Goal: Navigation & Orientation: Find specific page/section

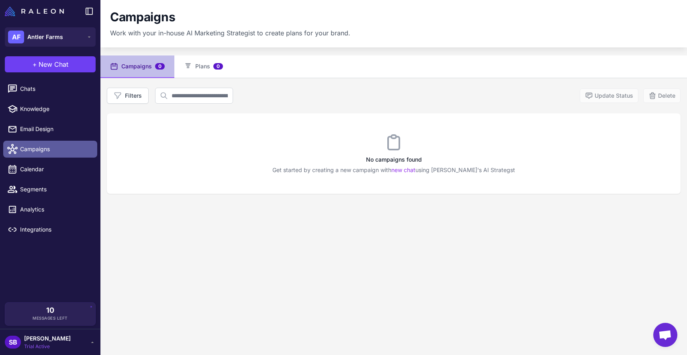
click at [52, 151] on span "Campaigns" at bounding box center [55, 149] width 71 height 9
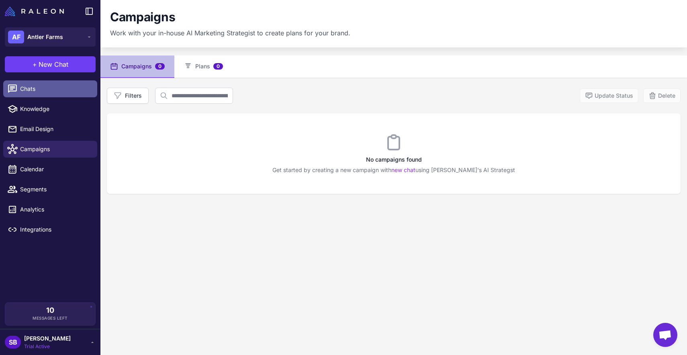
click at [39, 86] on span "Chats" at bounding box center [55, 88] width 71 height 9
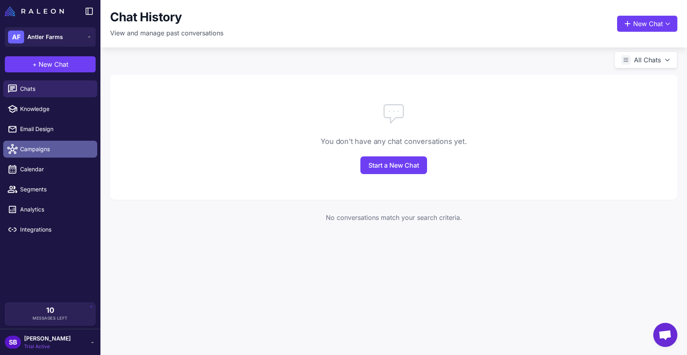
click at [53, 153] on link "Campaigns" at bounding box center [50, 149] width 94 height 17
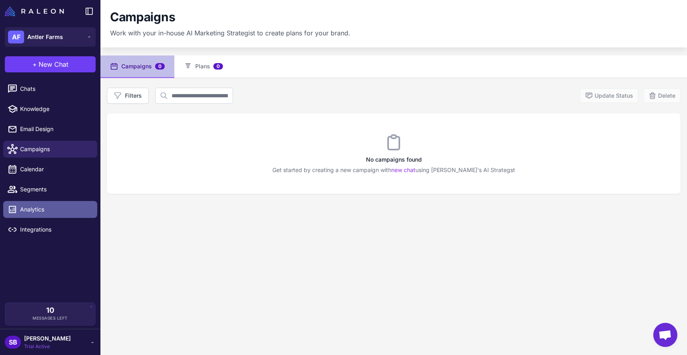
click at [47, 211] on span "Analytics" at bounding box center [55, 209] width 71 height 9
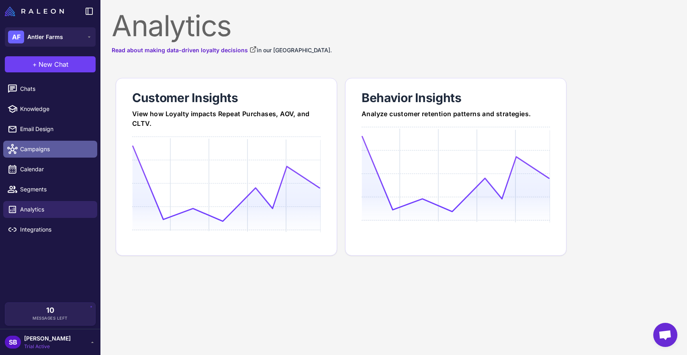
click at [46, 150] on span "Campaigns" at bounding box center [55, 149] width 71 height 9
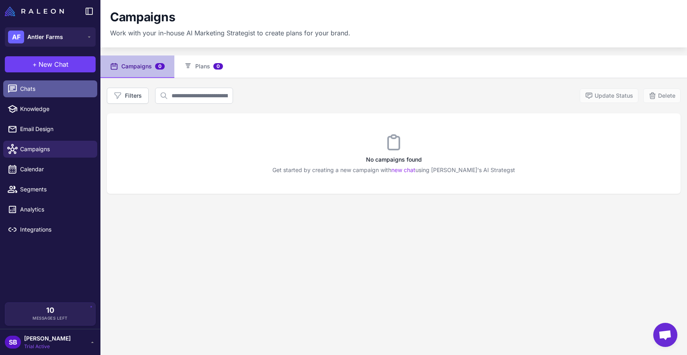
click at [34, 87] on span "Chats" at bounding box center [55, 88] width 71 height 9
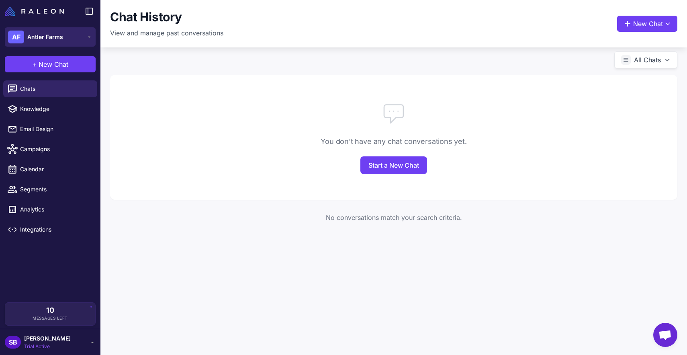
click at [62, 41] on span "Antler Farms" at bounding box center [45, 37] width 36 height 9
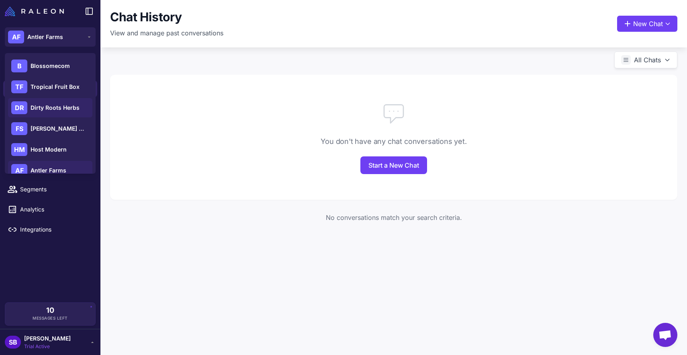
scroll to position [74, 0]
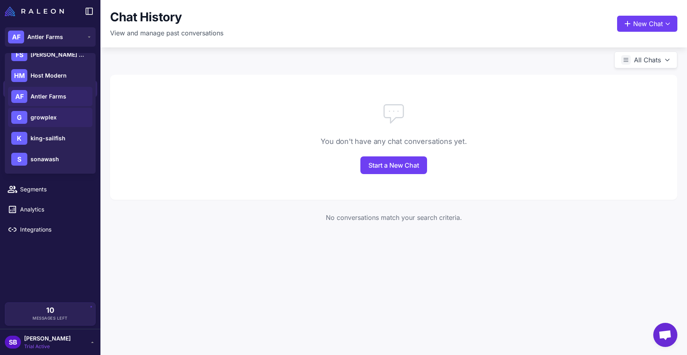
click at [51, 126] on div "G growplex" at bounding box center [50, 117] width 84 height 19
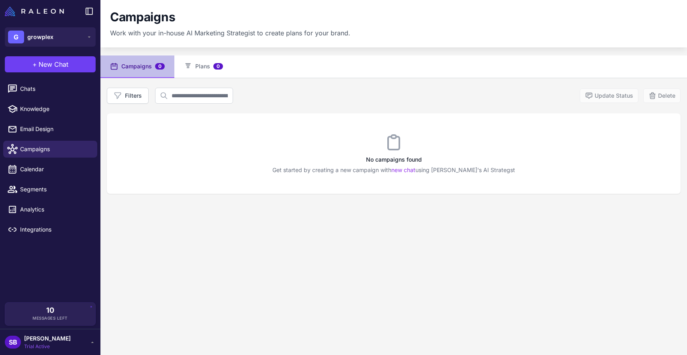
click at [51, 346] on span "Trial Active" at bounding box center [47, 346] width 47 height 7
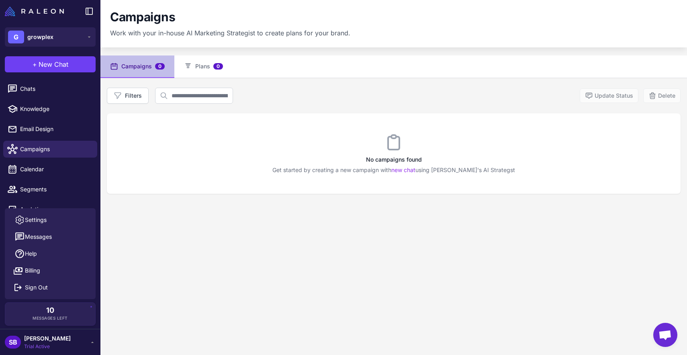
click at [58, 345] on span "Trial Active" at bounding box center [47, 346] width 47 height 7
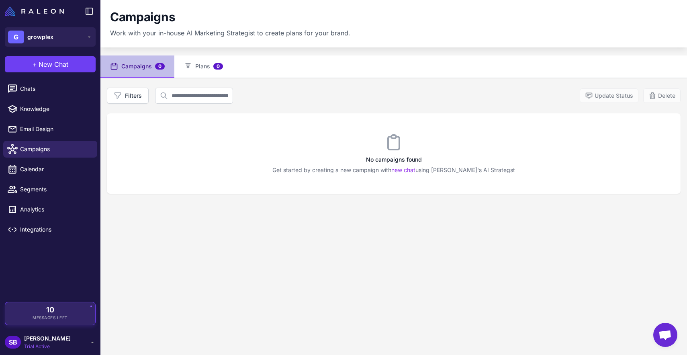
click at [88, 306] on div "10 Messages Left" at bounding box center [50, 313] width 91 height 23
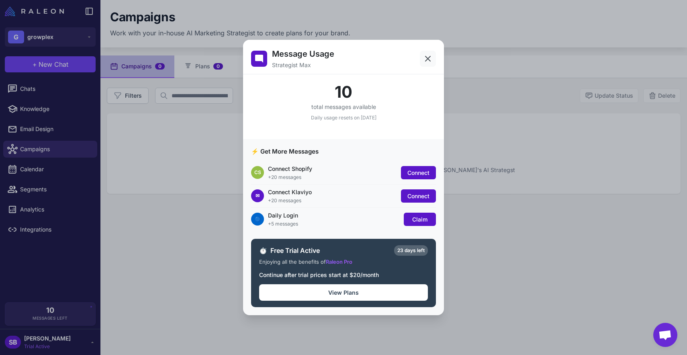
click at [427, 60] on icon at bounding box center [428, 59] width 10 height 10
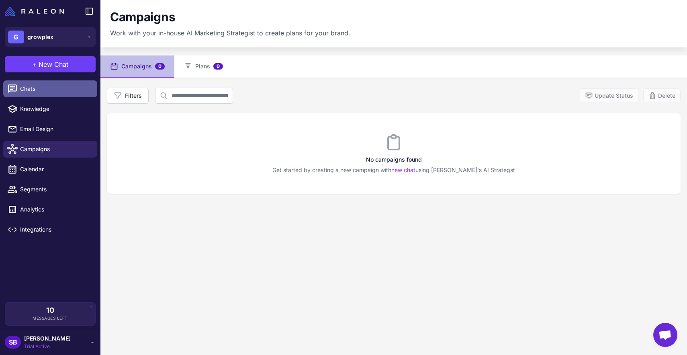
click at [66, 90] on span "Chats" at bounding box center [55, 88] width 71 height 9
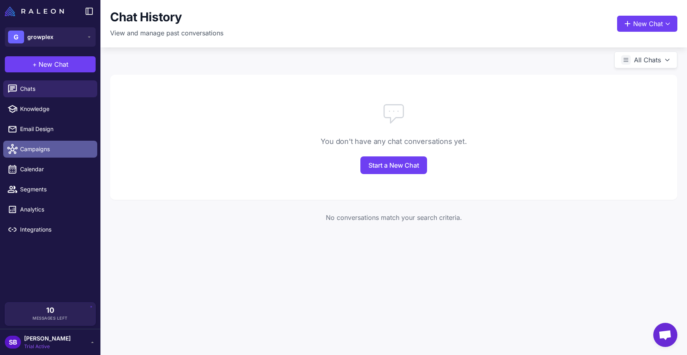
click at [59, 145] on span "Campaigns" at bounding box center [55, 149] width 71 height 9
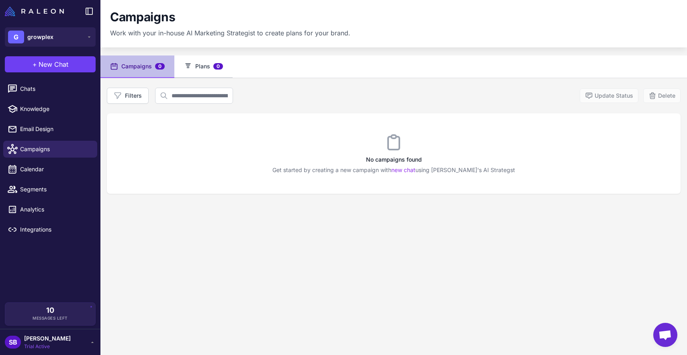
click at [204, 70] on button "Plans 0" at bounding box center [203, 66] width 58 height 22
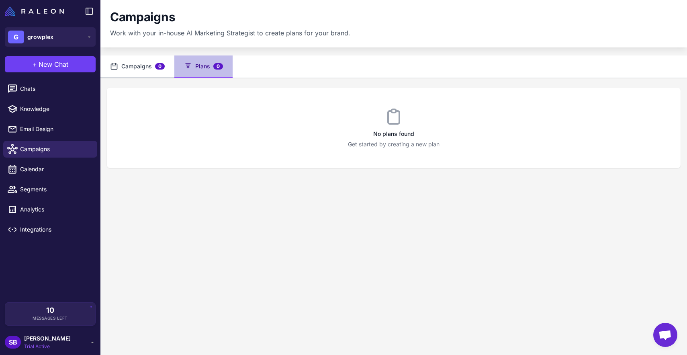
click at [152, 74] on button "Campaigns 0" at bounding box center [137, 66] width 74 height 22
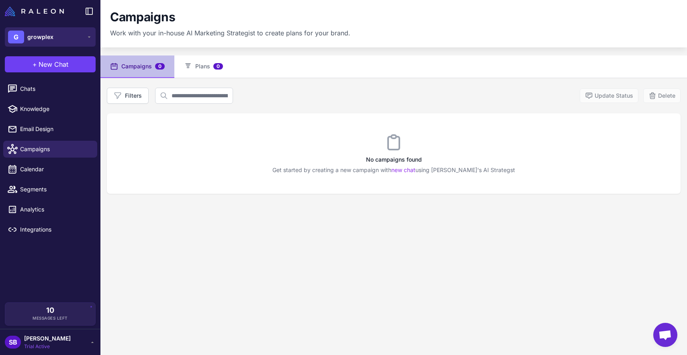
click at [70, 33] on button "G growplex" at bounding box center [50, 36] width 91 height 19
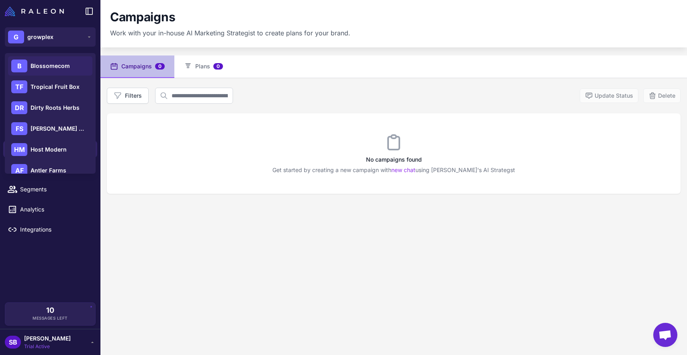
click at [54, 69] on span "Blossomecom" at bounding box center [50, 65] width 39 height 9
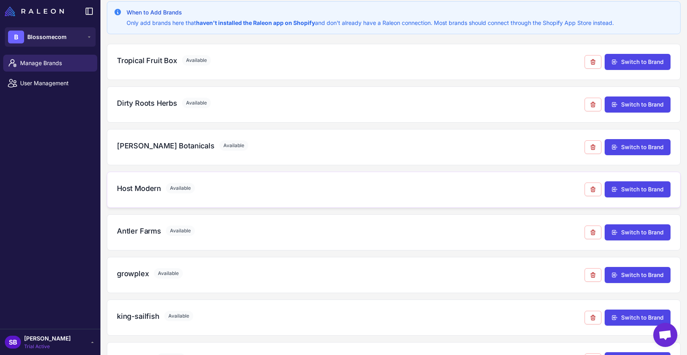
scroll to position [83, 0]
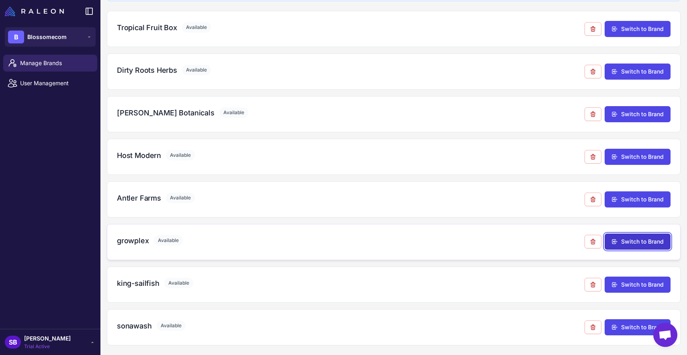
click at [624, 243] on button "Switch to Brand" at bounding box center [638, 241] width 66 height 16
